Goal: Information Seeking & Learning: Learn about a topic

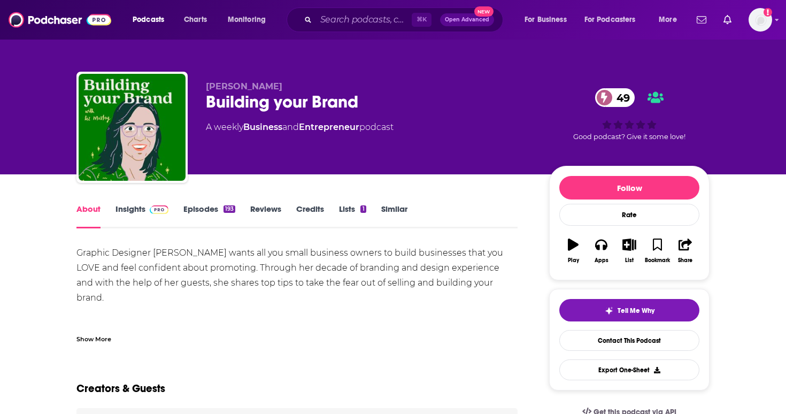
click at [224, 210] on div "193" at bounding box center [230, 208] width 12 height 7
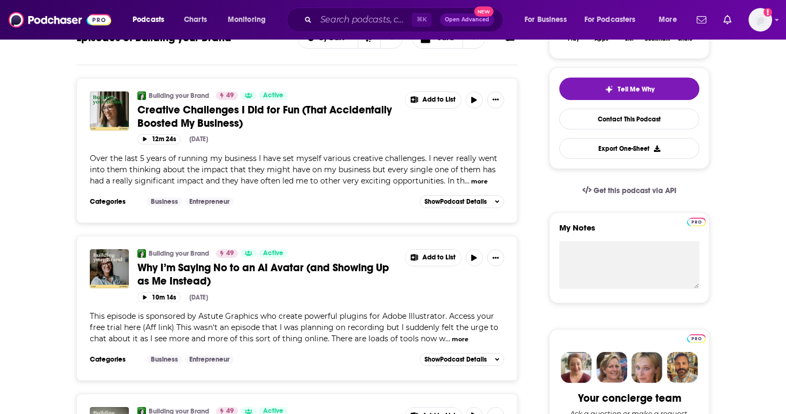
scroll to position [224, 0]
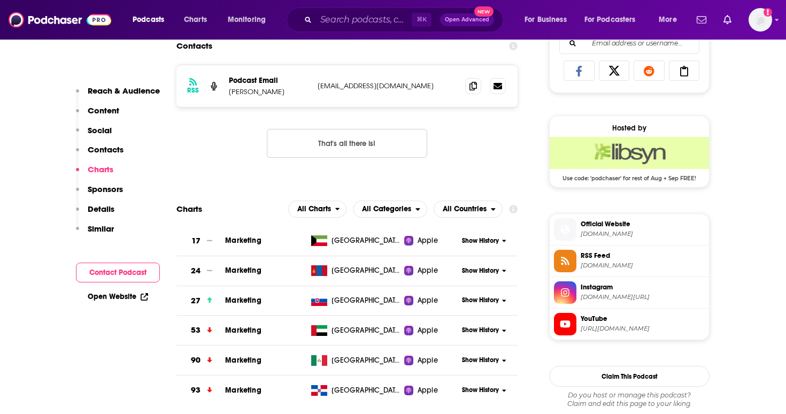
scroll to position [603, 0]
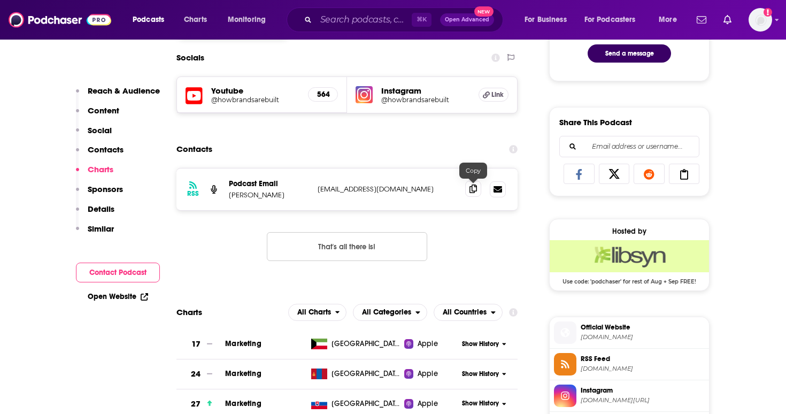
click at [472, 193] on icon at bounding box center [473, 189] width 7 height 9
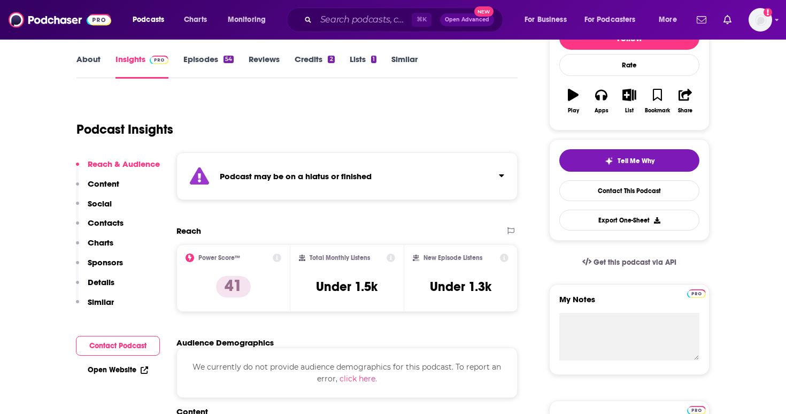
scroll to position [0, 0]
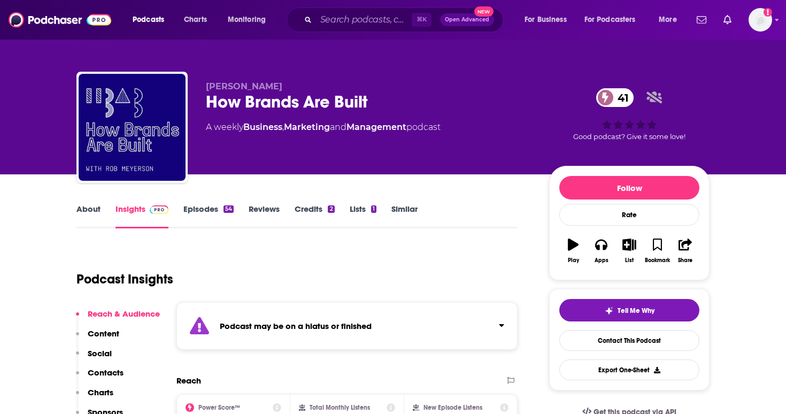
click at [218, 205] on link "Episodes 54" at bounding box center [209, 216] width 50 height 25
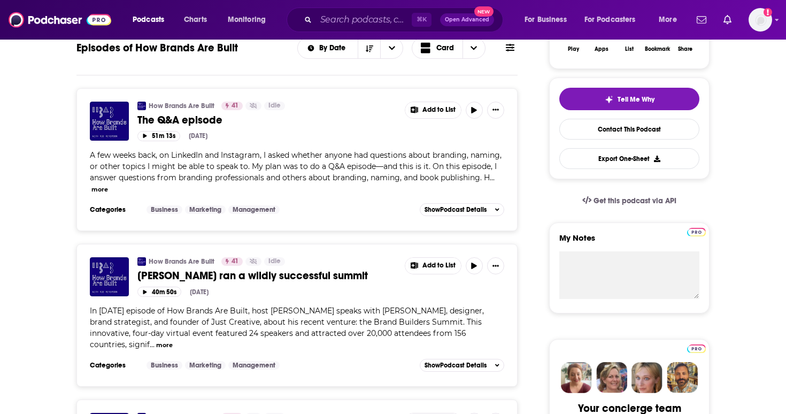
scroll to position [75, 0]
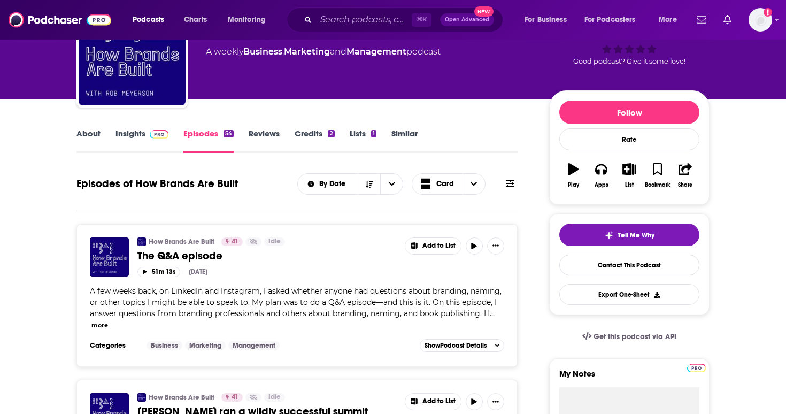
click at [143, 141] on link "Insights" at bounding box center [142, 140] width 53 height 25
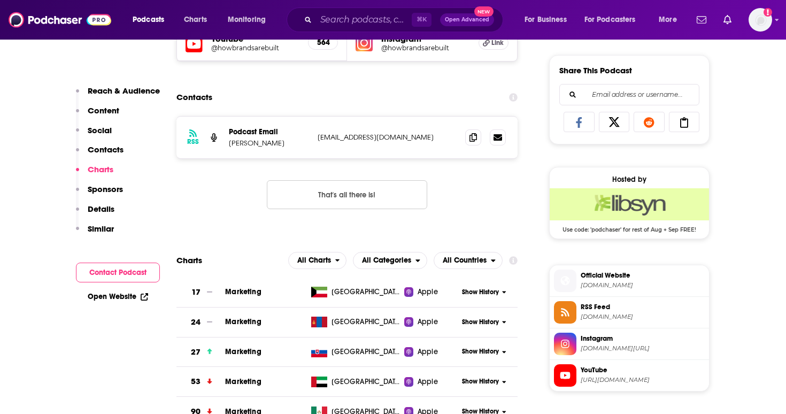
scroll to position [601, 0]
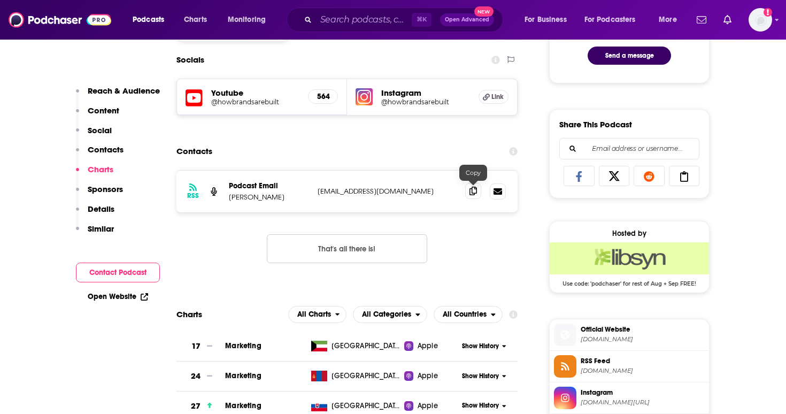
click at [476, 190] on icon at bounding box center [473, 191] width 7 height 9
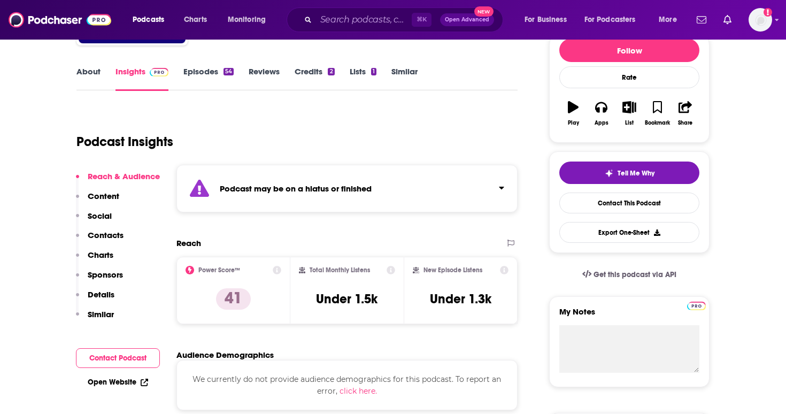
scroll to position [0, 0]
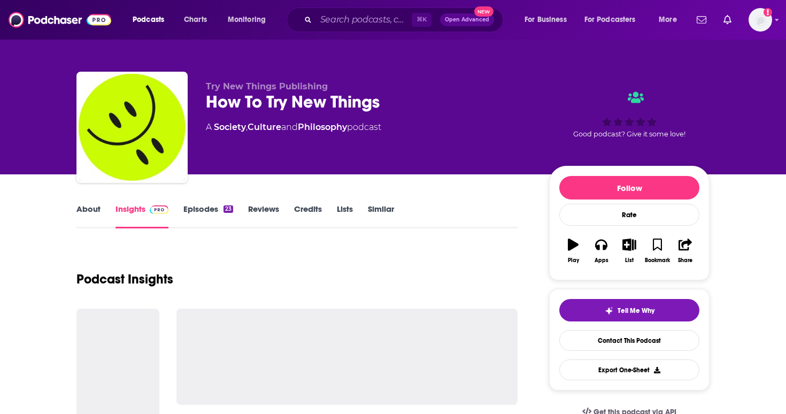
click at [226, 215] on link "Episodes 23" at bounding box center [209, 216] width 50 height 25
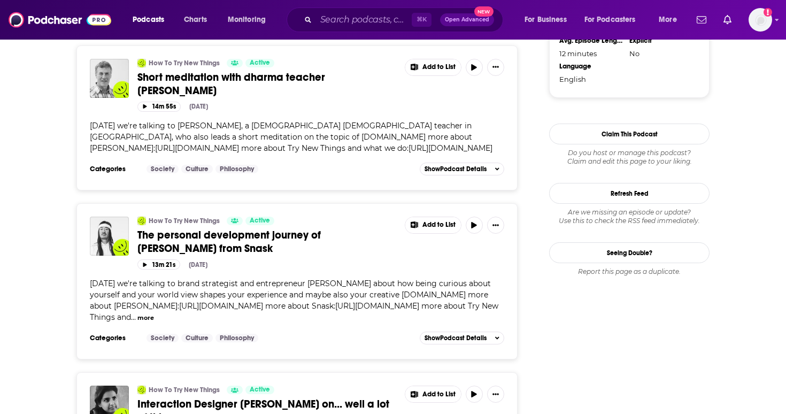
scroll to position [1092, 0]
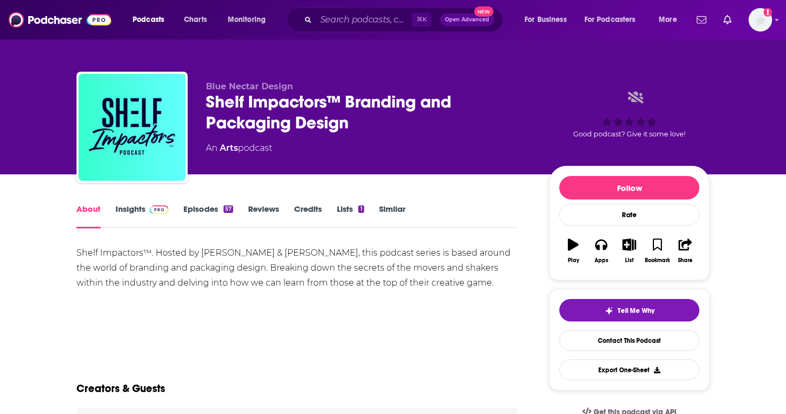
click at [206, 216] on link "Episodes 57" at bounding box center [209, 216] width 50 height 25
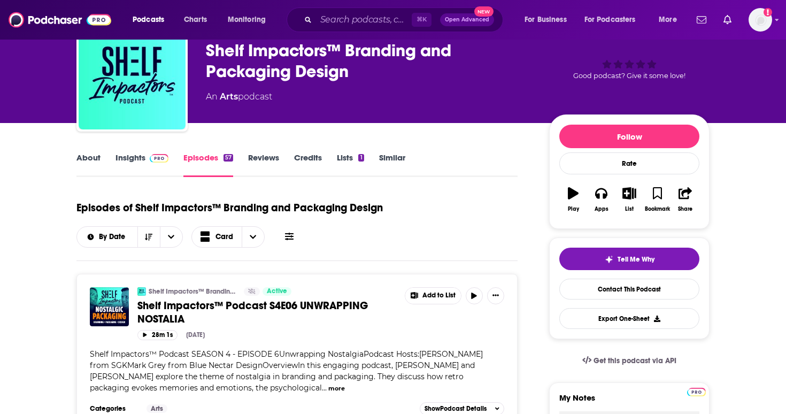
scroll to position [49, 0]
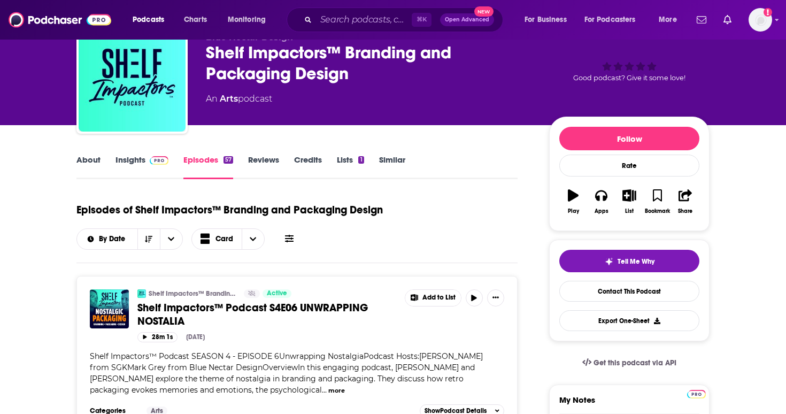
click at [97, 171] on link "About" at bounding box center [89, 167] width 24 height 25
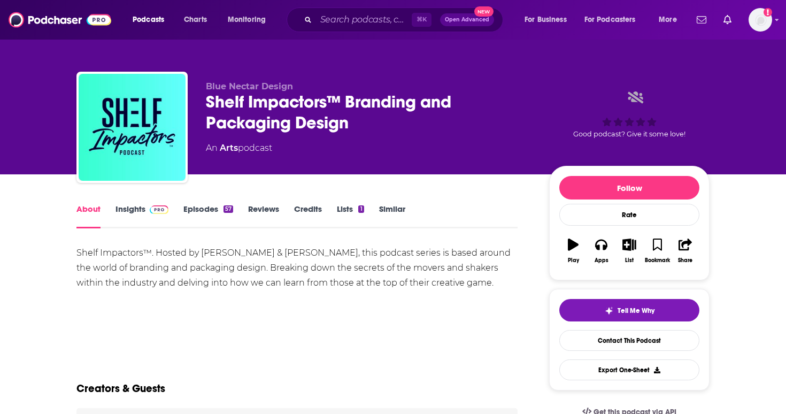
click at [136, 220] on link "Insights" at bounding box center [142, 216] width 53 height 25
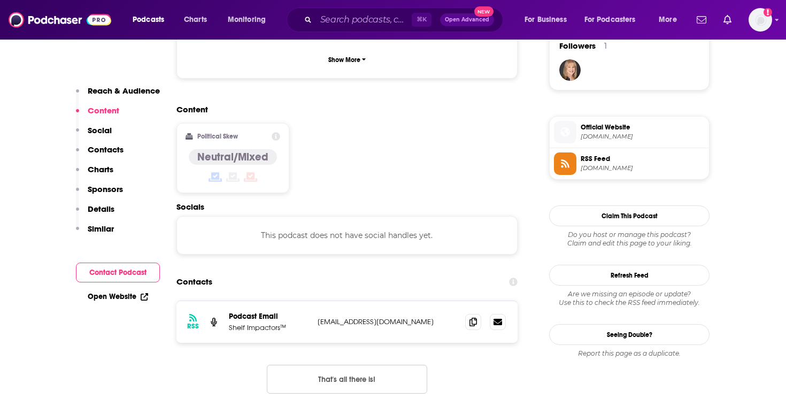
scroll to position [798, 0]
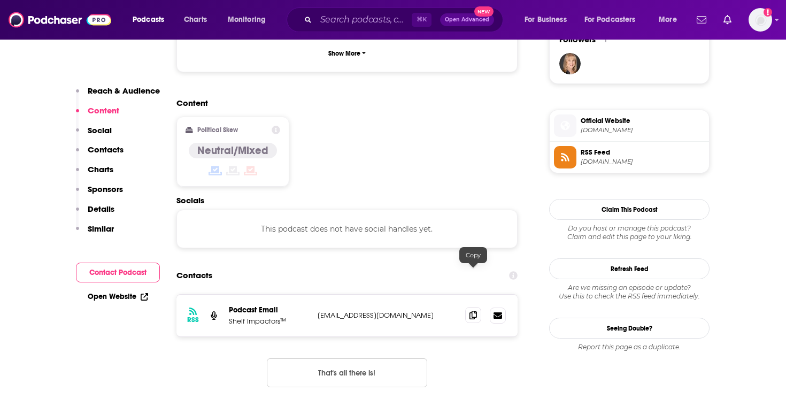
click at [478, 307] on span at bounding box center [473, 315] width 16 height 16
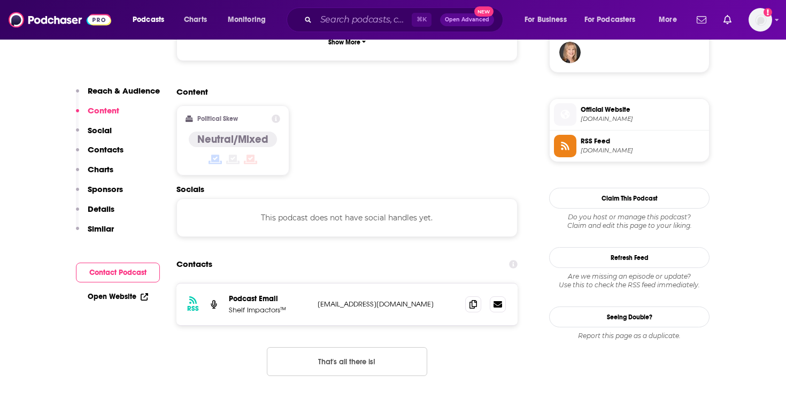
scroll to position [816, 0]
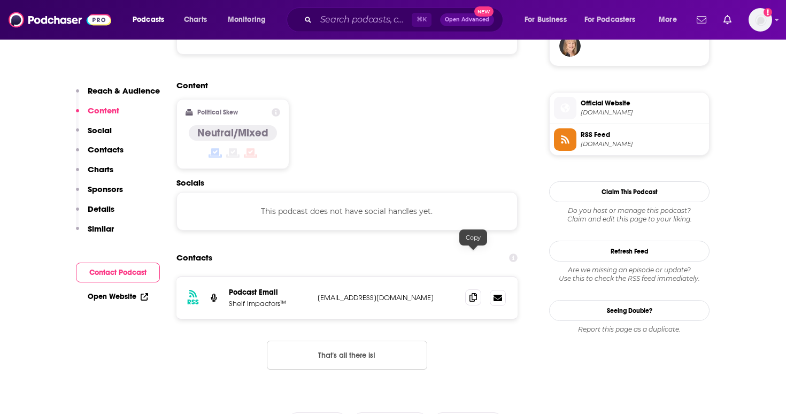
click at [478, 289] on span at bounding box center [473, 297] width 16 height 16
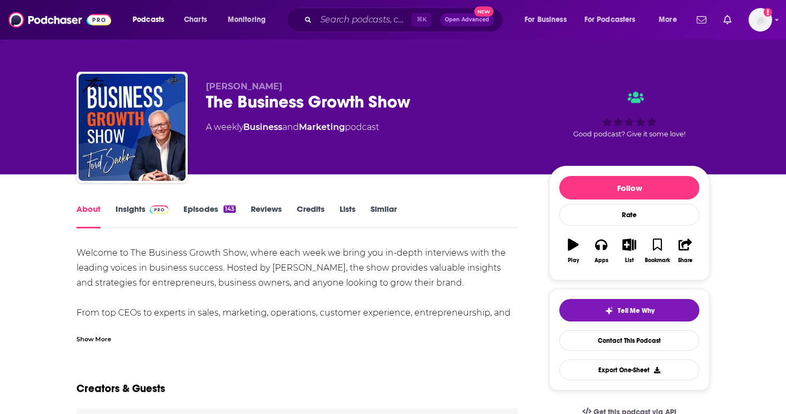
click at [221, 218] on link "Episodes 143" at bounding box center [210, 216] width 52 height 25
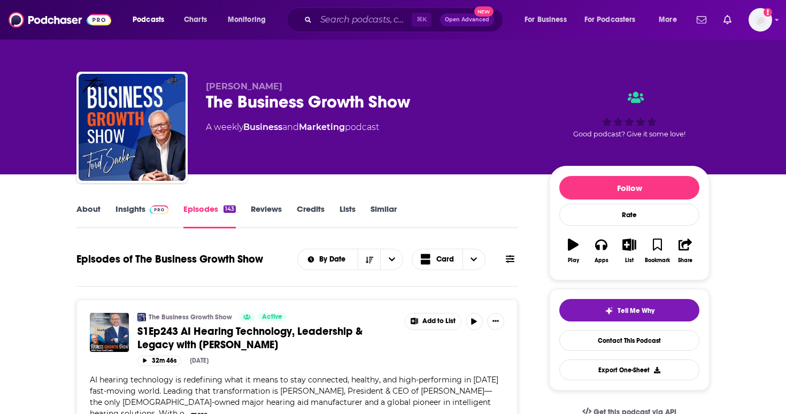
click at [142, 220] on link "Insights" at bounding box center [142, 216] width 53 height 25
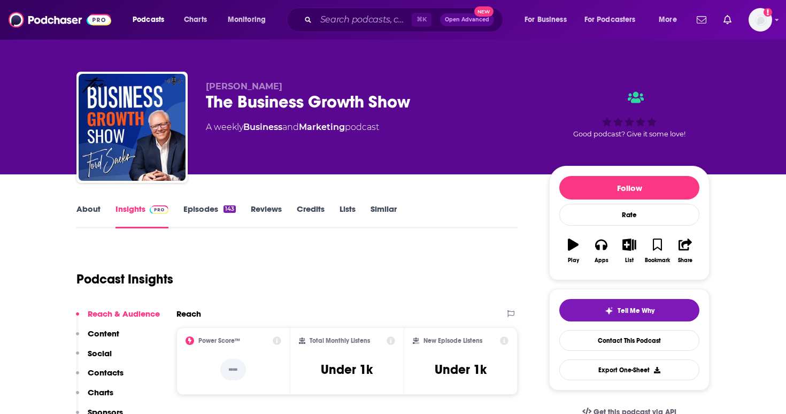
click at [89, 208] on link "About" at bounding box center [89, 216] width 24 height 25
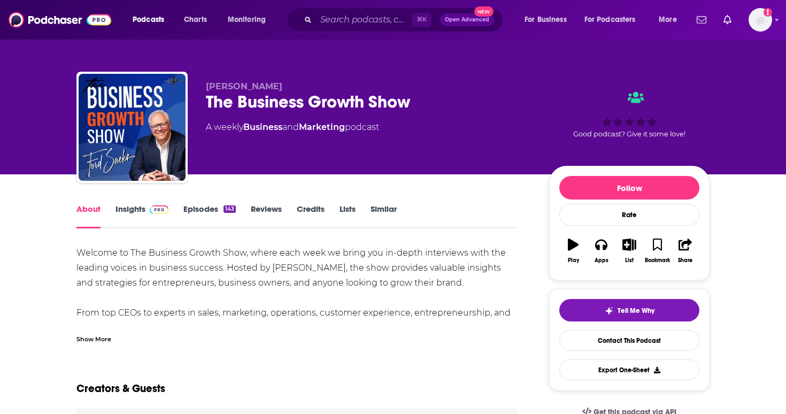
click at [205, 211] on link "Episodes 143" at bounding box center [210, 216] width 52 height 25
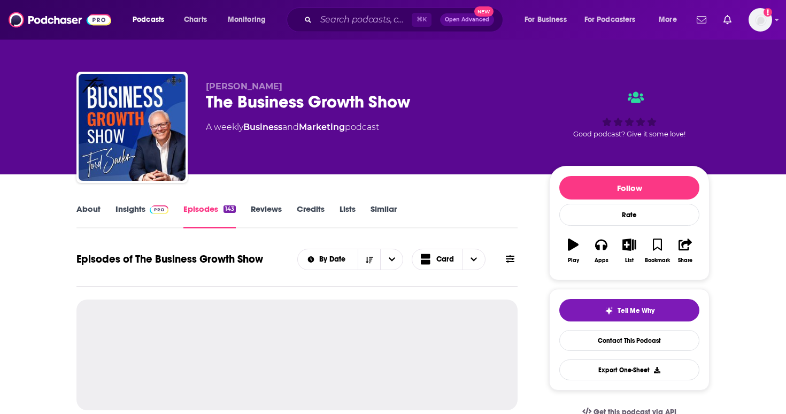
click at [120, 208] on link "Insights" at bounding box center [142, 216] width 53 height 25
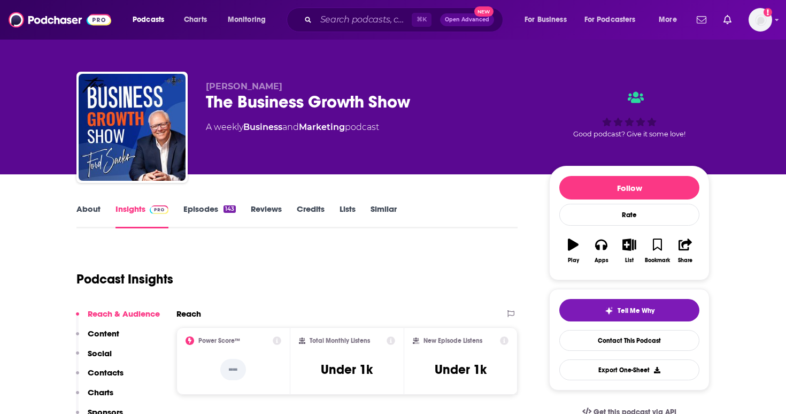
click at [95, 209] on link "About" at bounding box center [89, 216] width 24 height 25
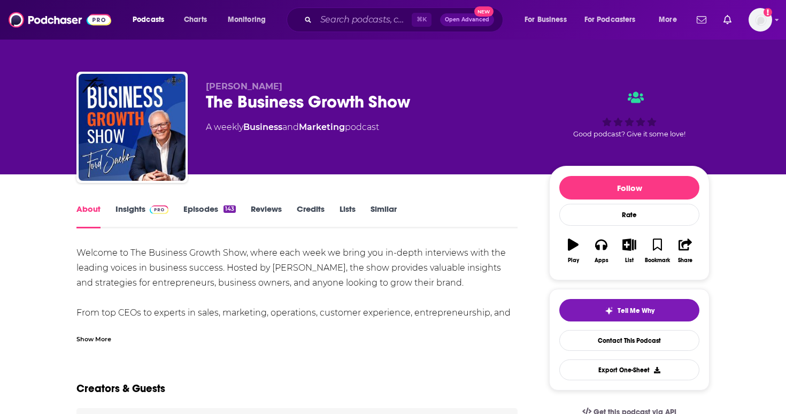
click at [162, 210] on img at bounding box center [159, 209] width 19 height 9
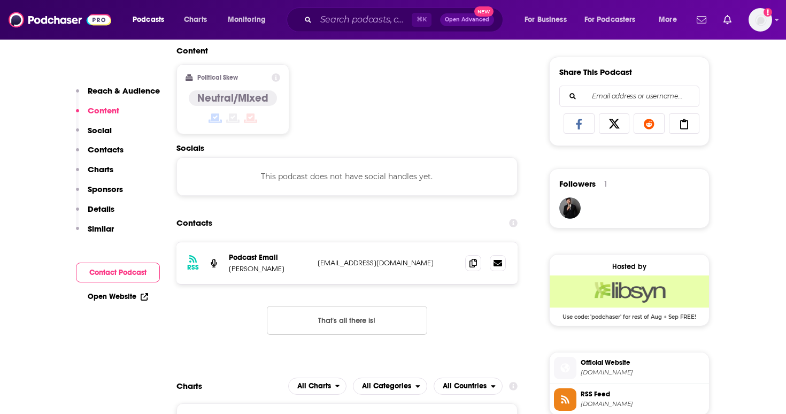
scroll to position [655, 0]
click at [469, 266] on span at bounding box center [473, 262] width 16 height 16
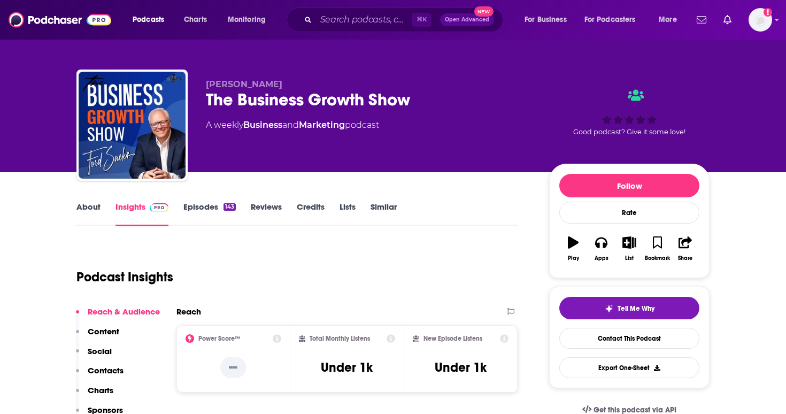
scroll to position [0, 0]
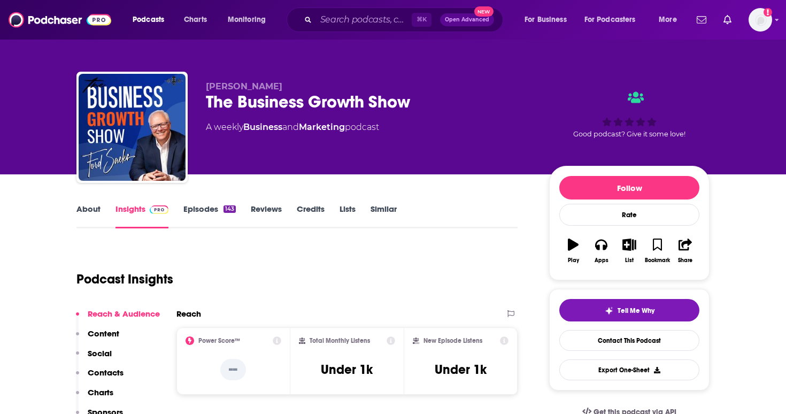
click at [211, 215] on link "Episodes 143" at bounding box center [210, 216] width 52 height 25
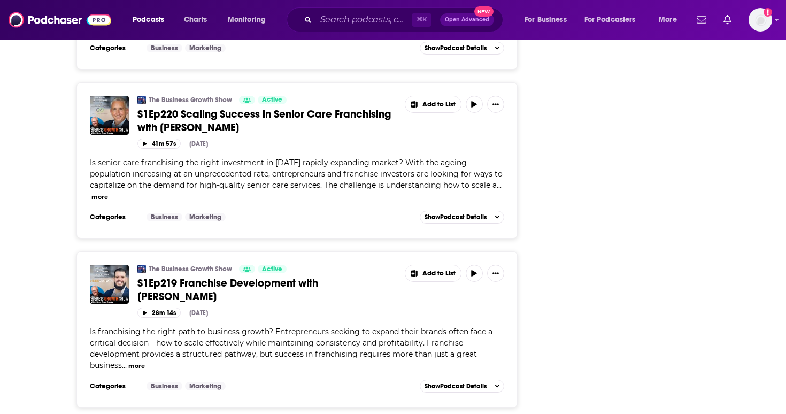
scroll to position [4086, 0]
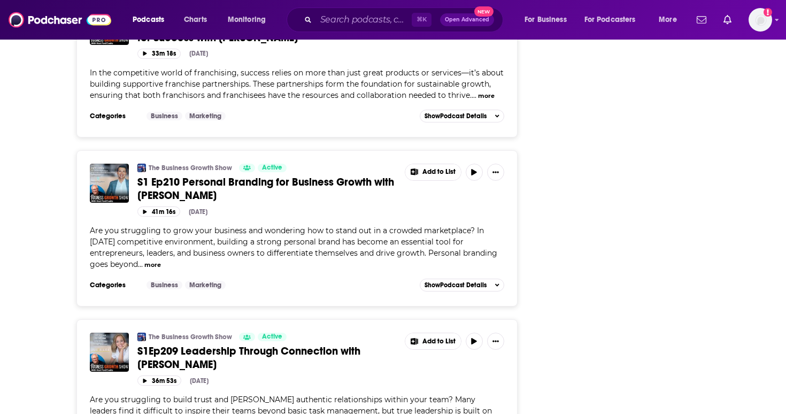
scroll to position [5652, 0]
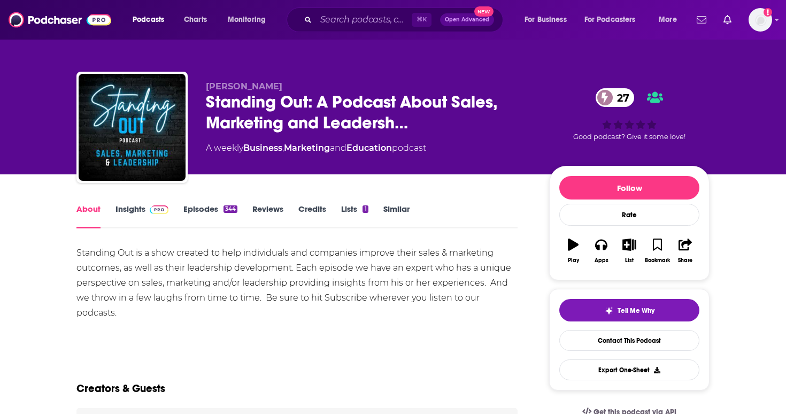
click at [213, 216] on link "Episodes 344" at bounding box center [211, 216] width 54 height 25
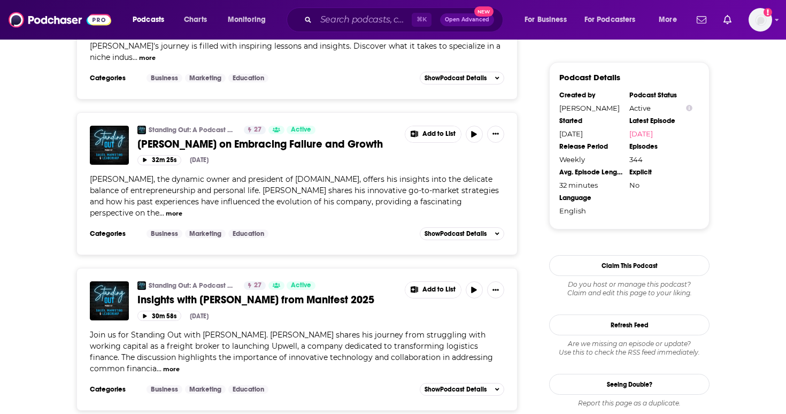
scroll to position [1034, 0]
